Goal: Find specific page/section: Find specific page/section

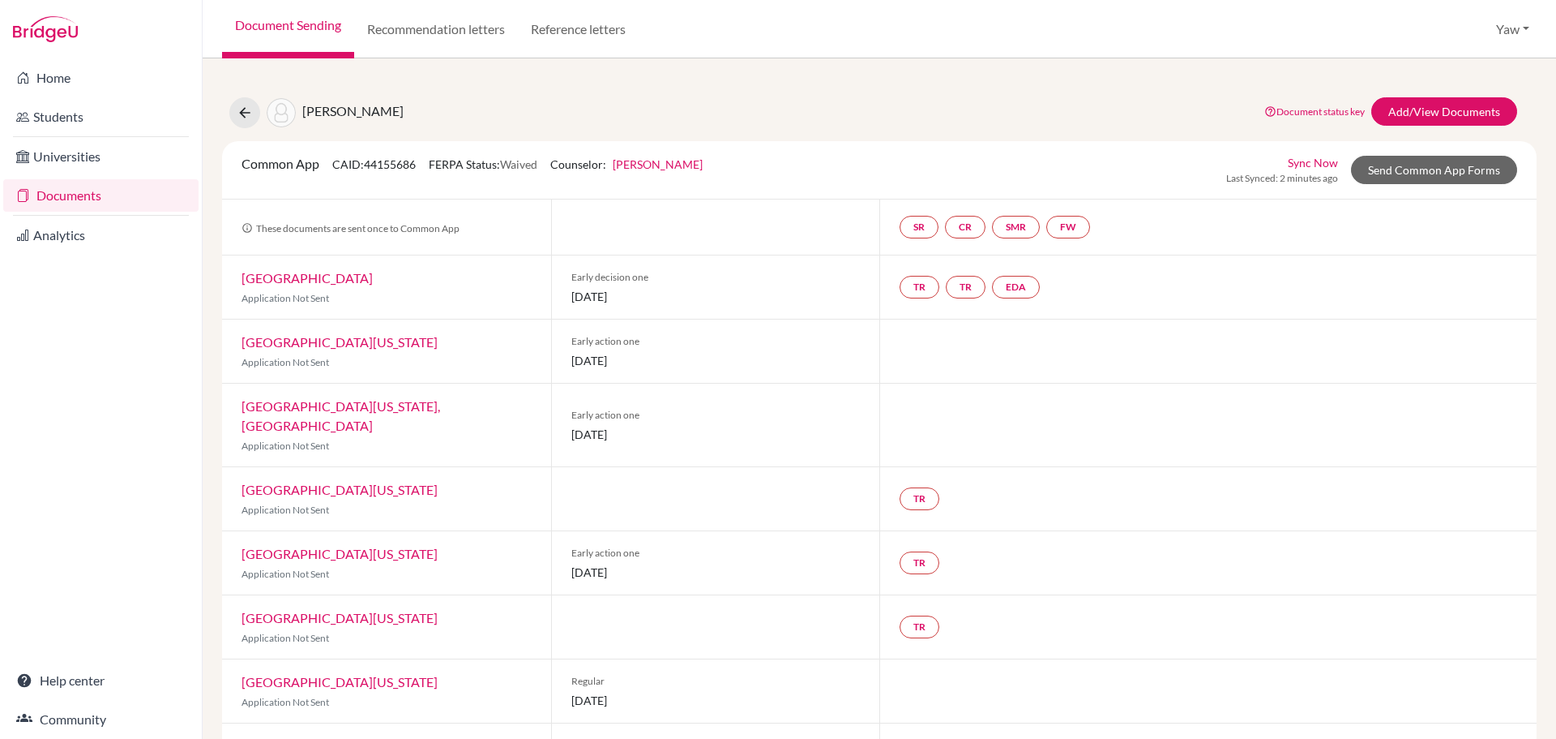
click at [66, 188] on link "Documents" at bounding box center [100, 195] width 195 height 32
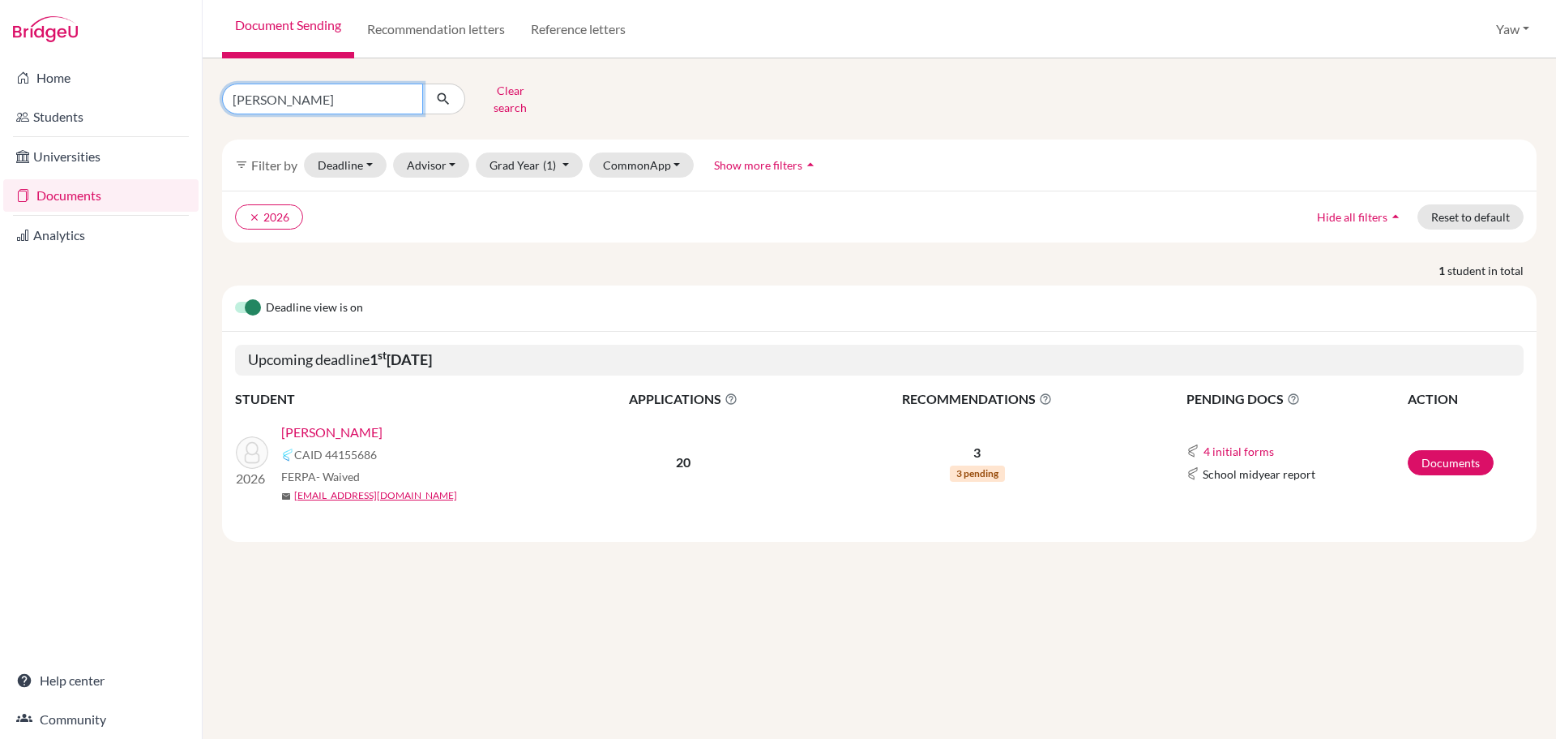
click at [407, 97] on input "malik" at bounding box center [322, 98] width 201 height 31
type input "Lamptey"
click at [440, 93] on icon "submit" at bounding box center [443, 99] width 16 height 16
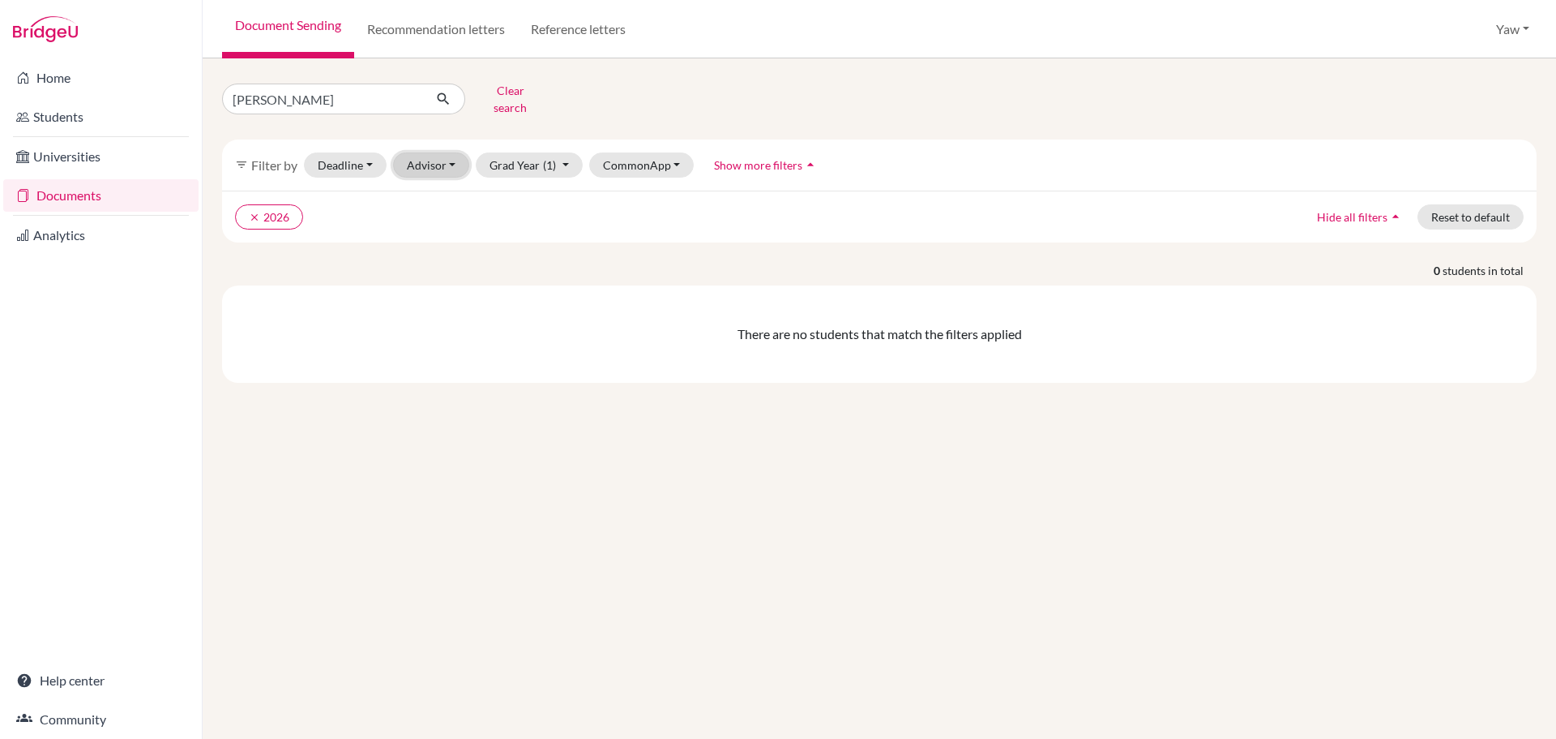
click at [438, 152] on button "Advisor" at bounding box center [431, 164] width 77 height 25
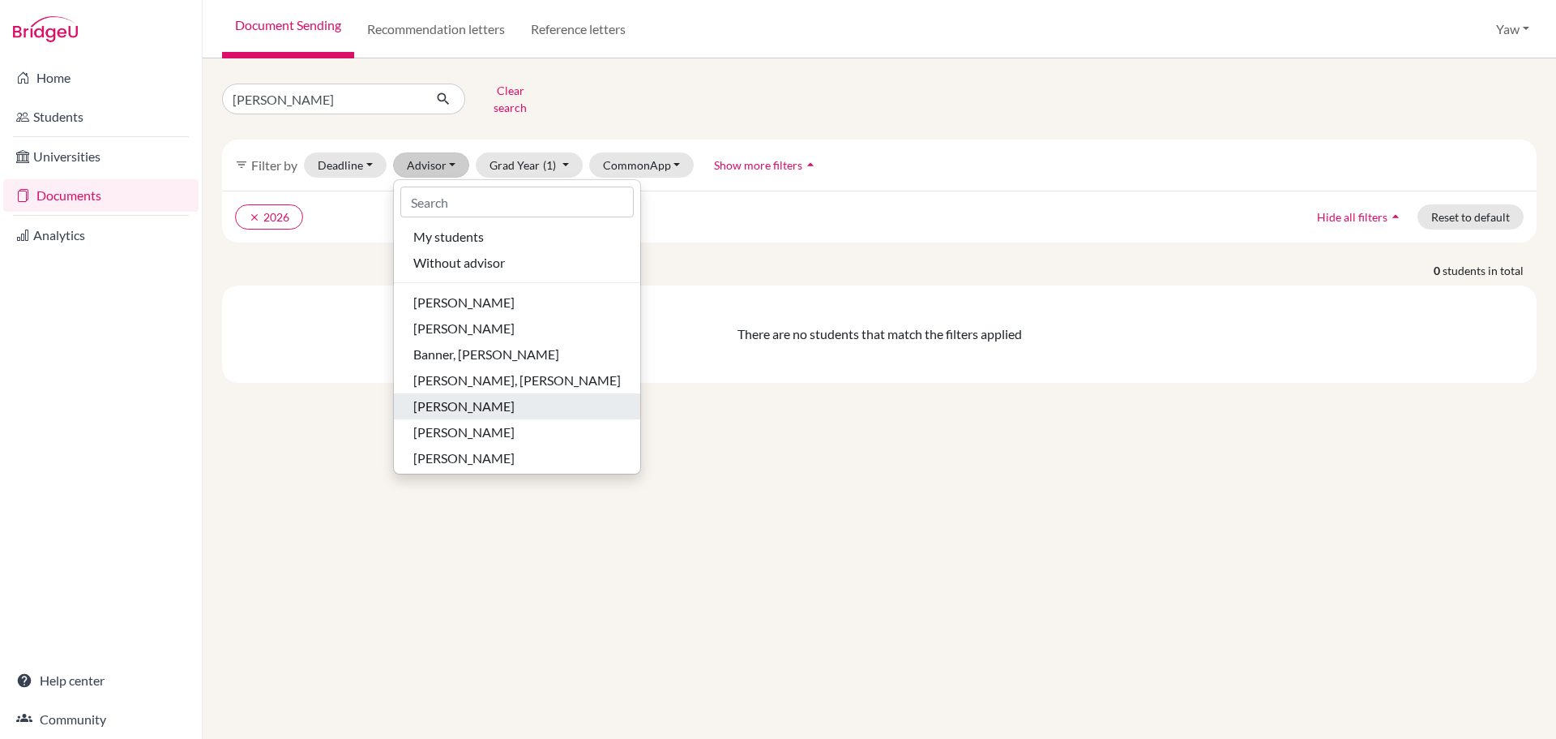
click at [496, 396] on span "Oteng, Lawrencia" at bounding box center [463, 405] width 101 height 19
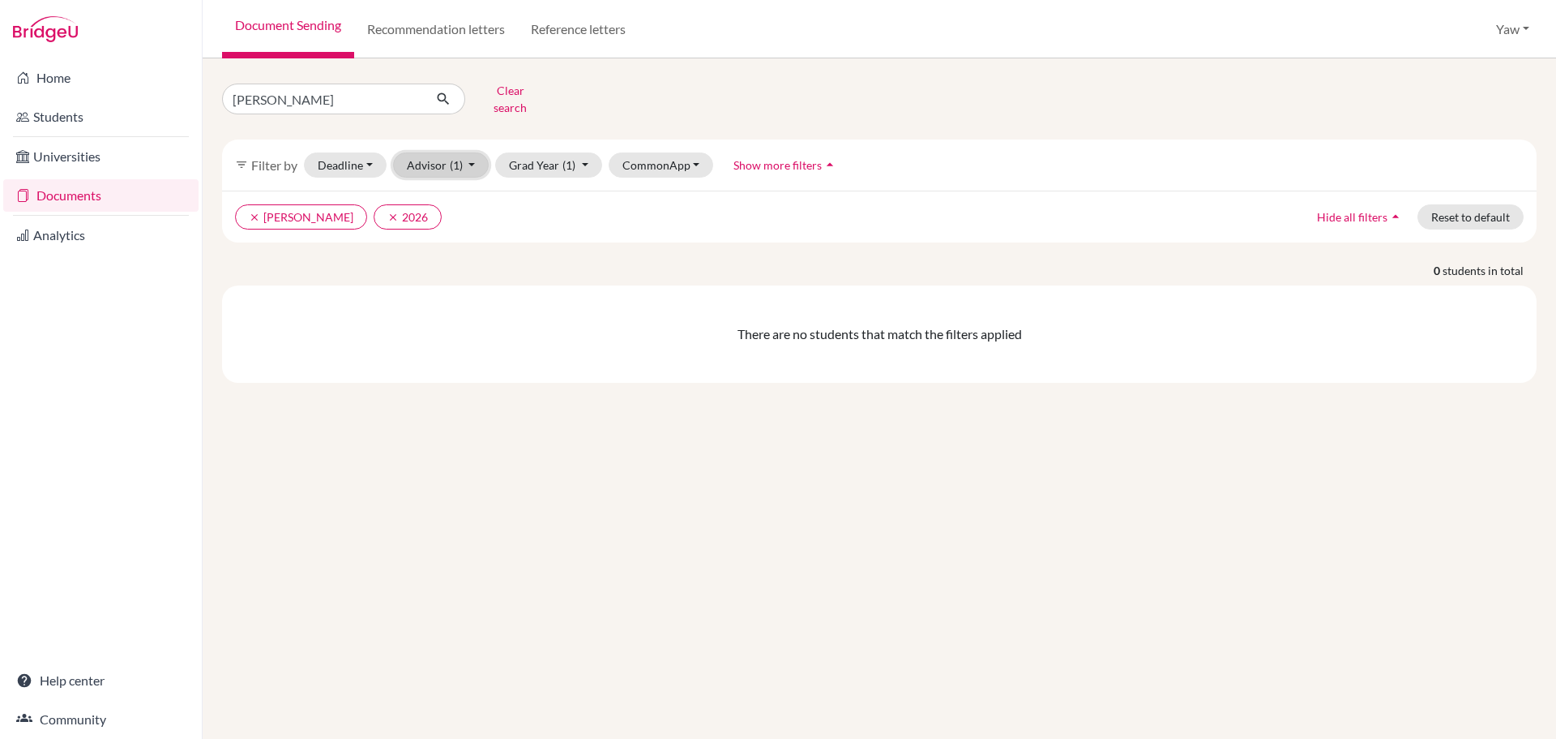
drag, startPoint x: 435, startPoint y: 142, endPoint x: 438, endPoint y: 156, distance: 14.0
click at [434, 152] on button "Advisor (1)" at bounding box center [441, 164] width 96 height 25
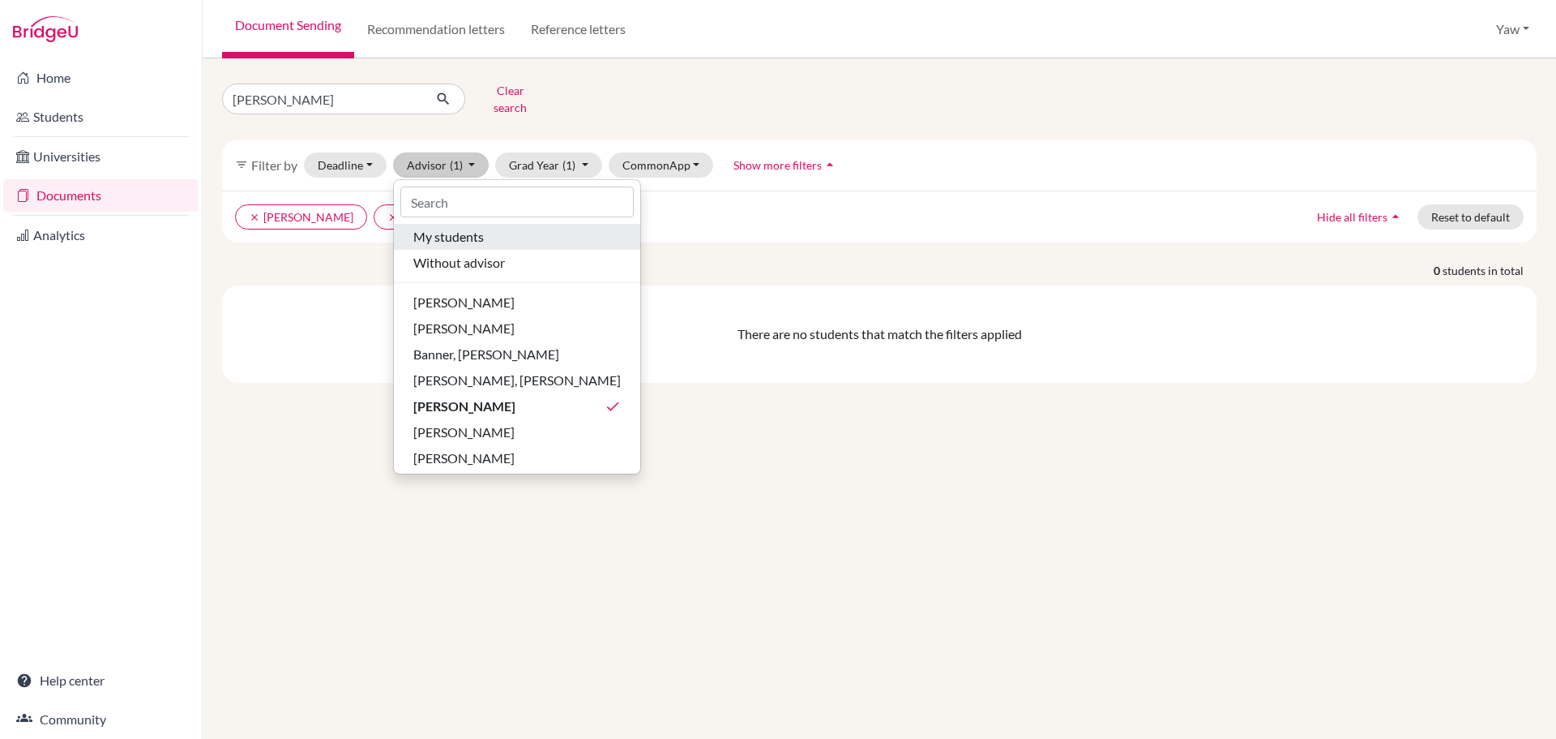
click at [413, 227] on span "My students" at bounding box center [448, 236] width 71 height 19
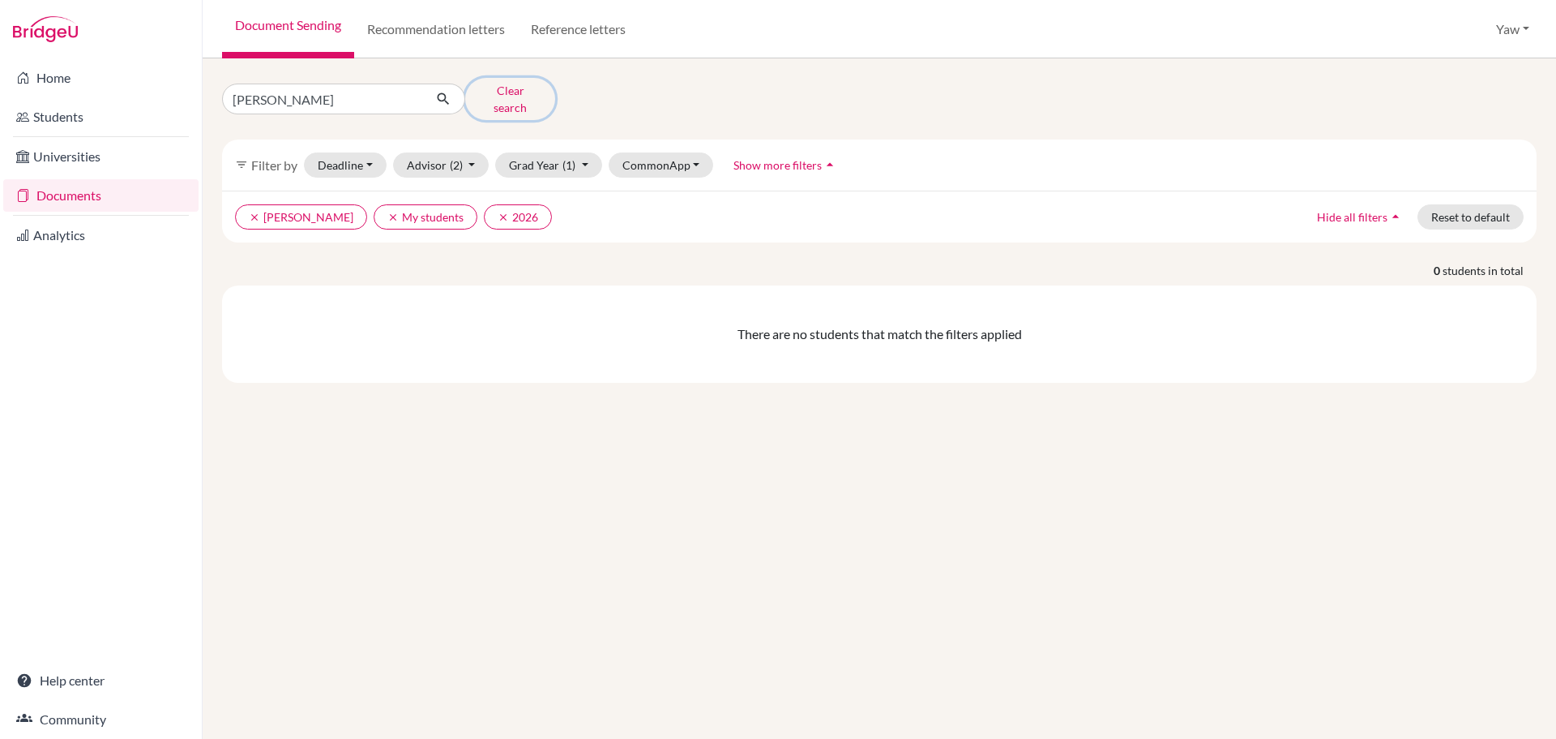
click at [503, 98] on button "Clear search" at bounding box center [510, 99] width 90 height 42
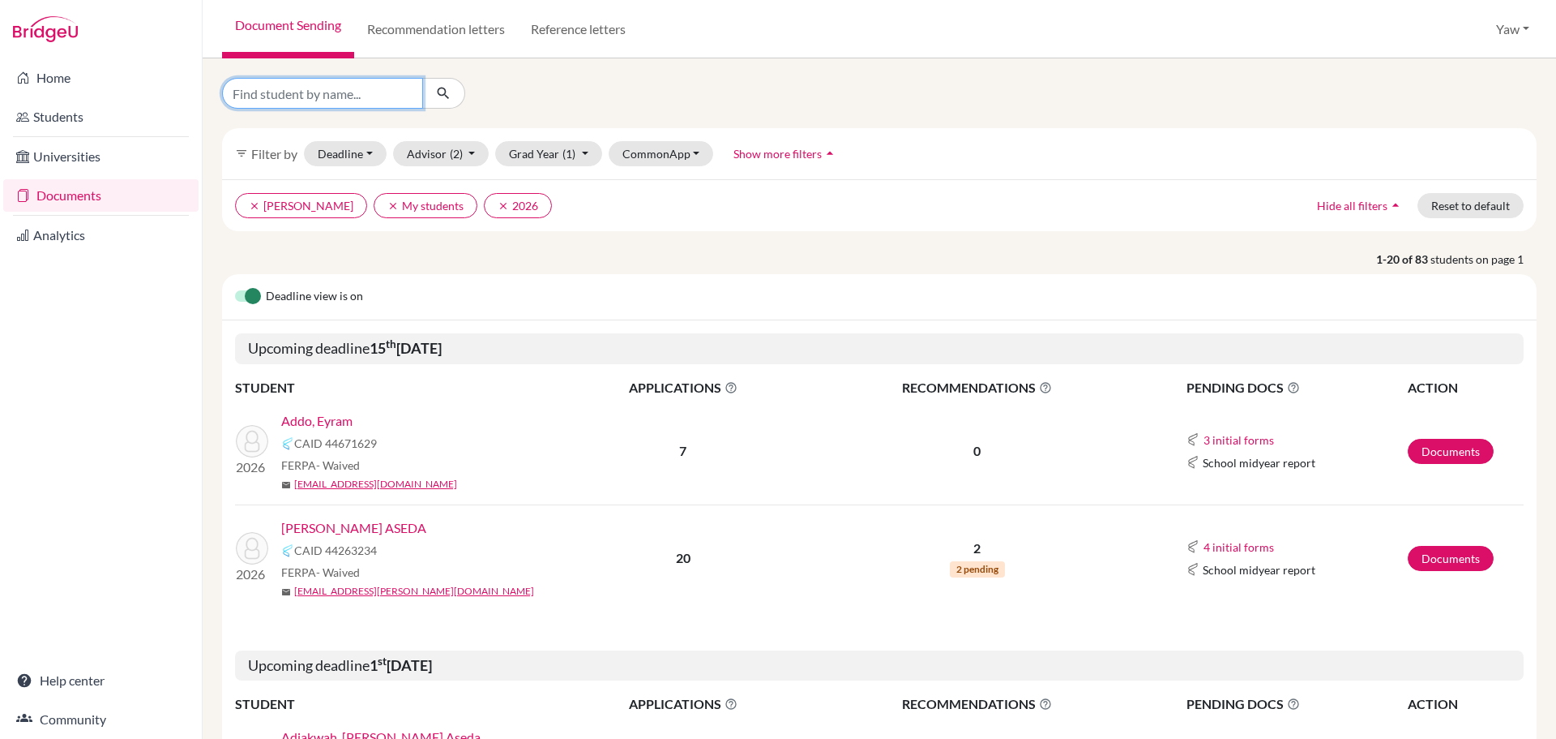
drag, startPoint x: 327, startPoint y: 98, endPoint x: 650, endPoint y: 276, distance: 369.4
click at [328, 97] on input "Find student by name..." at bounding box center [322, 93] width 201 height 31
type input "Kevin"
click button "submit" at bounding box center [443, 93] width 43 height 31
